Goal: Information Seeking & Learning: Learn about a topic

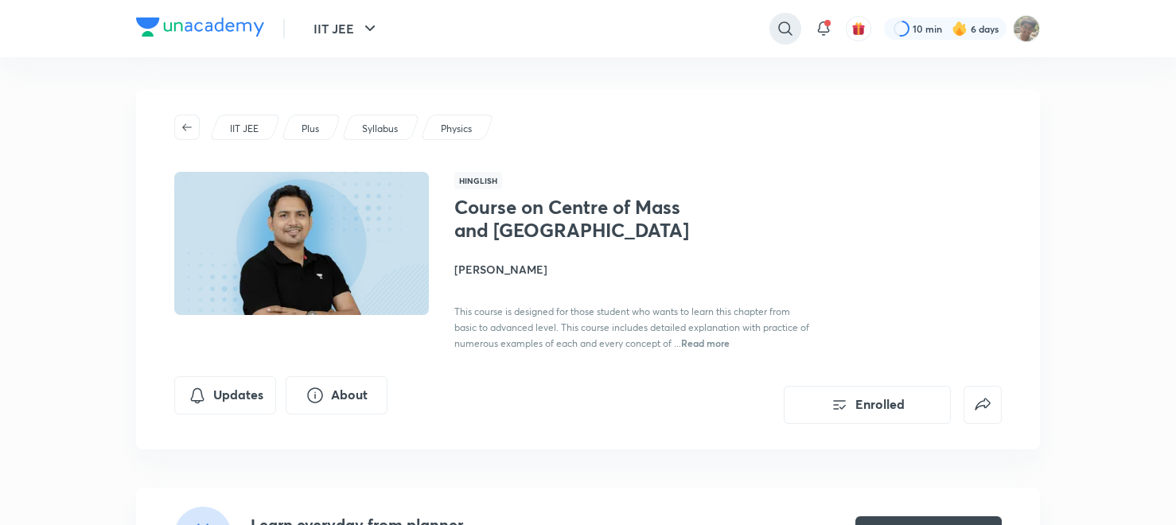
click at [795, 23] on div at bounding box center [785, 29] width 32 height 32
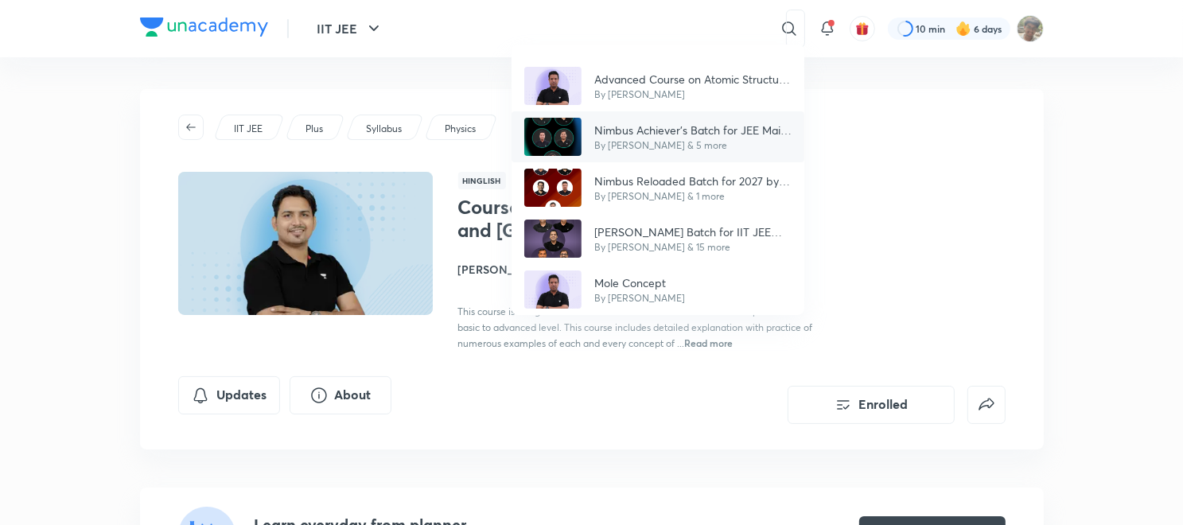
click at [665, 123] on p "Nimbus Achiever’s Batch for JEE Main and Advanced 2027" at bounding box center [692, 130] width 197 height 17
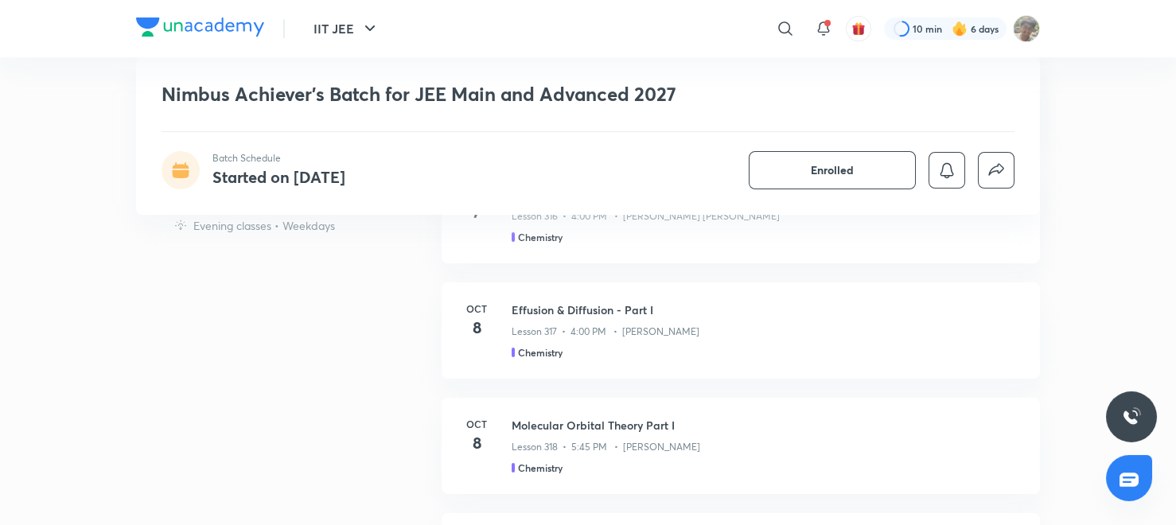
scroll to position [1589, 0]
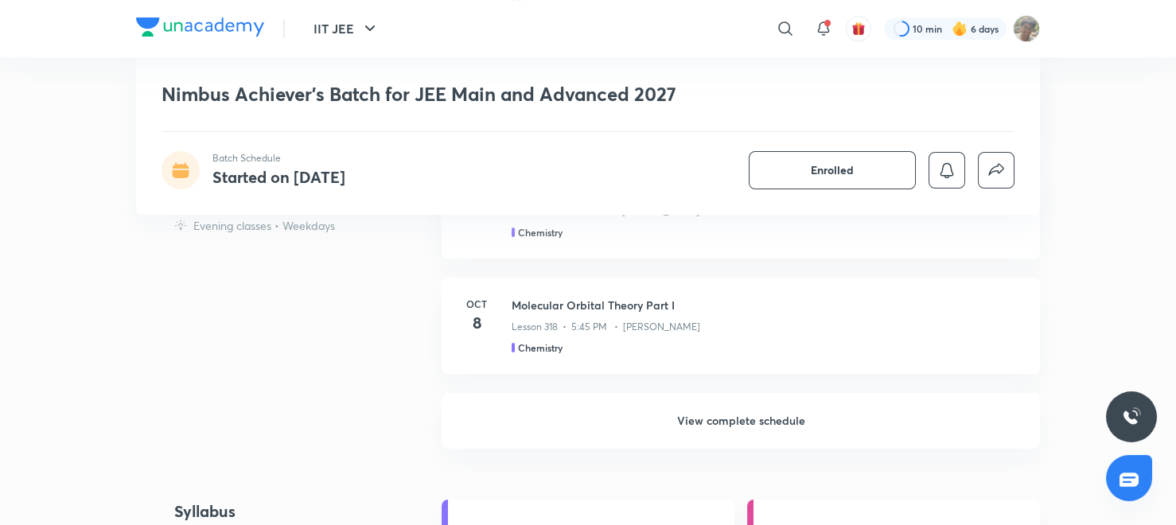
click at [768, 421] on h6 "View complete schedule" at bounding box center [740, 421] width 598 height 56
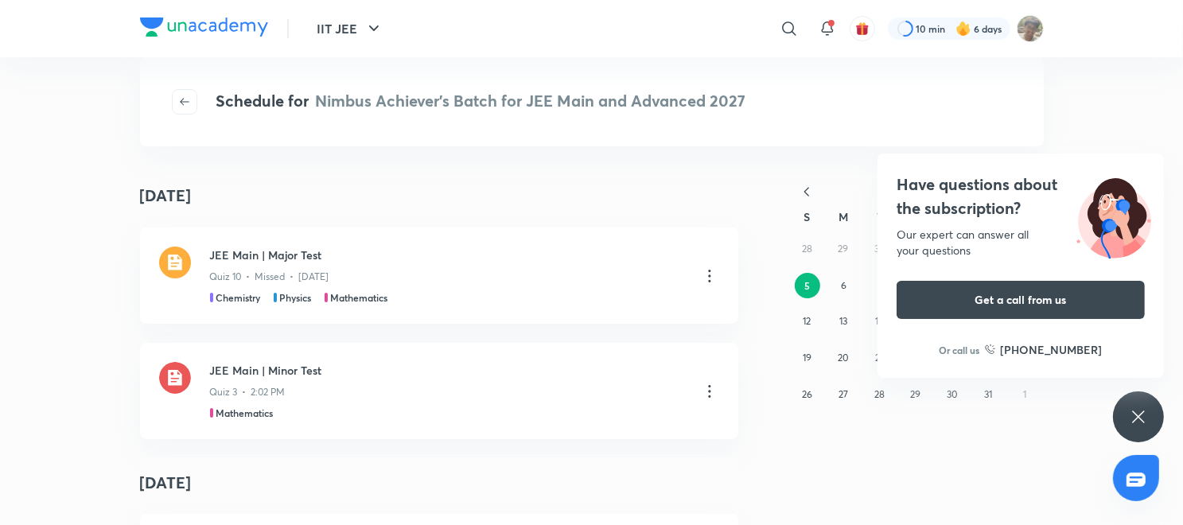
click at [1120, 402] on div "Have questions about the subscription? Our expert can answer all your questions…" at bounding box center [1138, 416] width 51 height 51
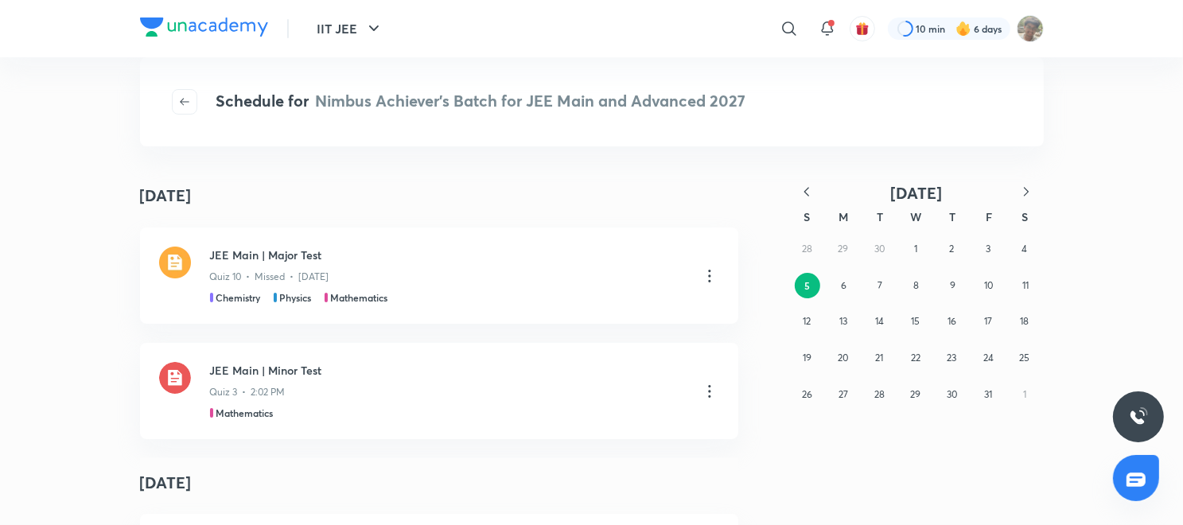
click at [972, 244] on div "28 29 30 1 2 3 4 5 6 7 8 9 10 11 12 13 14 15 16 17 18 19 20 21 22 23 24 25 26 2…" at bounding box center [916, 321] width 255 height 181
click at [958, 244] on button "2" at bounding box center [951, 248] width 25 height 25
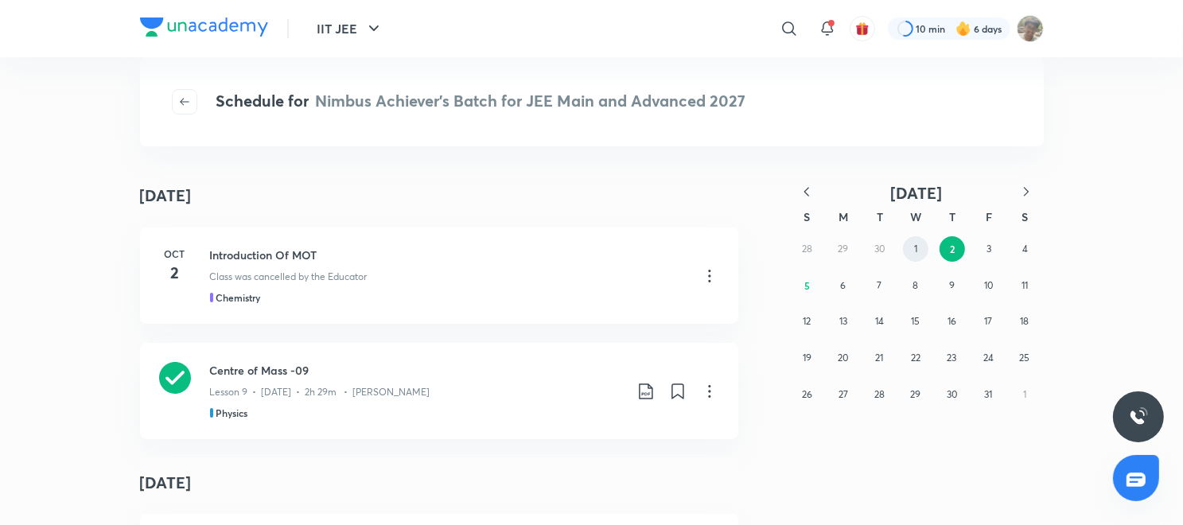
click at [917, 248] on button "1" at bounding box center [915, 248] width 25 height 25
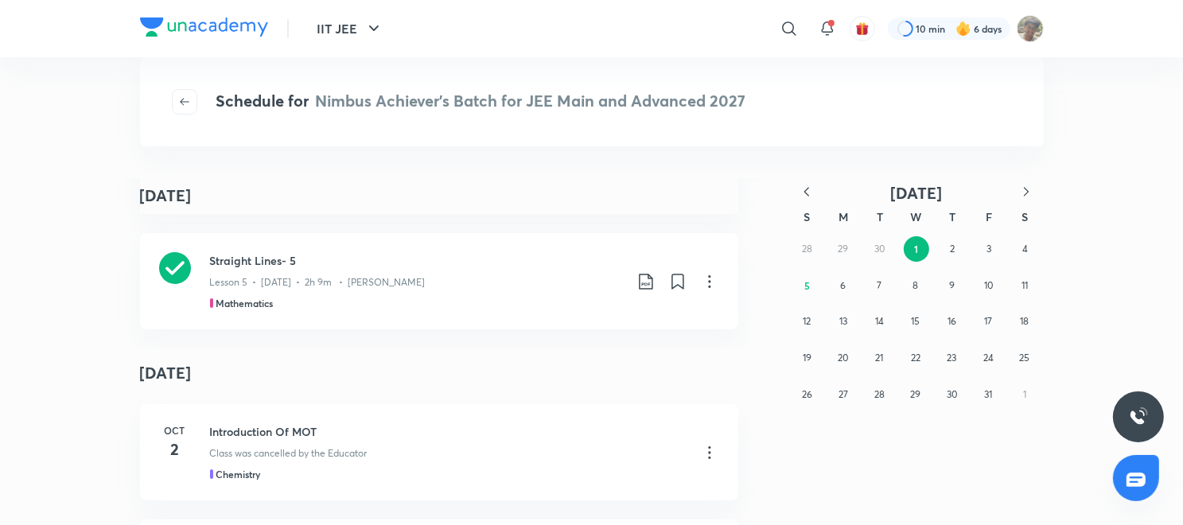
scroll to position [239, 0]
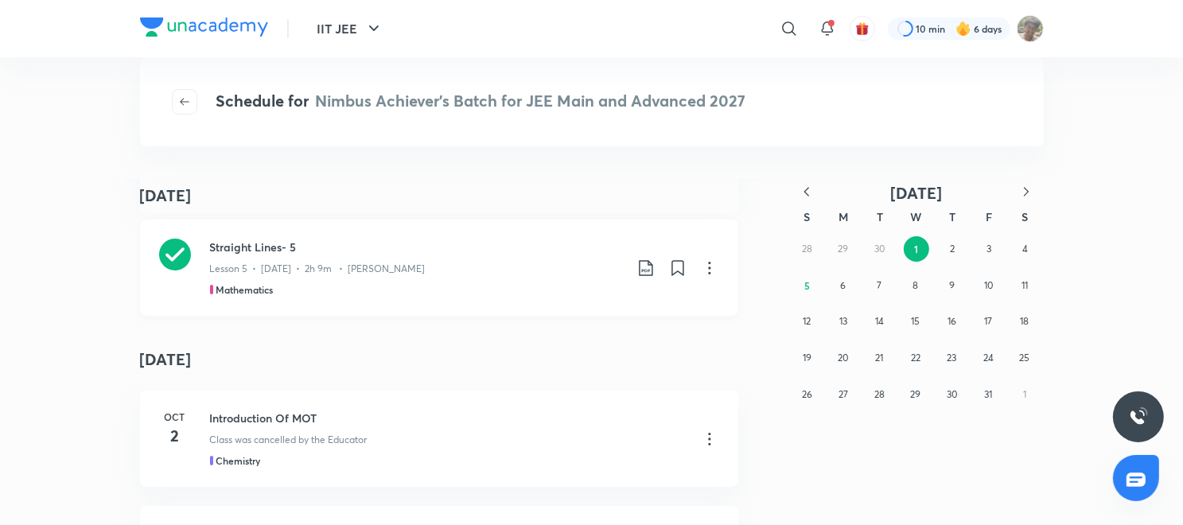
click at [181, 264] on div "Straight Lines- 5 Lesson 5 • Oct 1 • 2h 9m • Prashant Jain Mathematics" at bounding box center [439, 268] width 598 height 96
